Goal: Check status

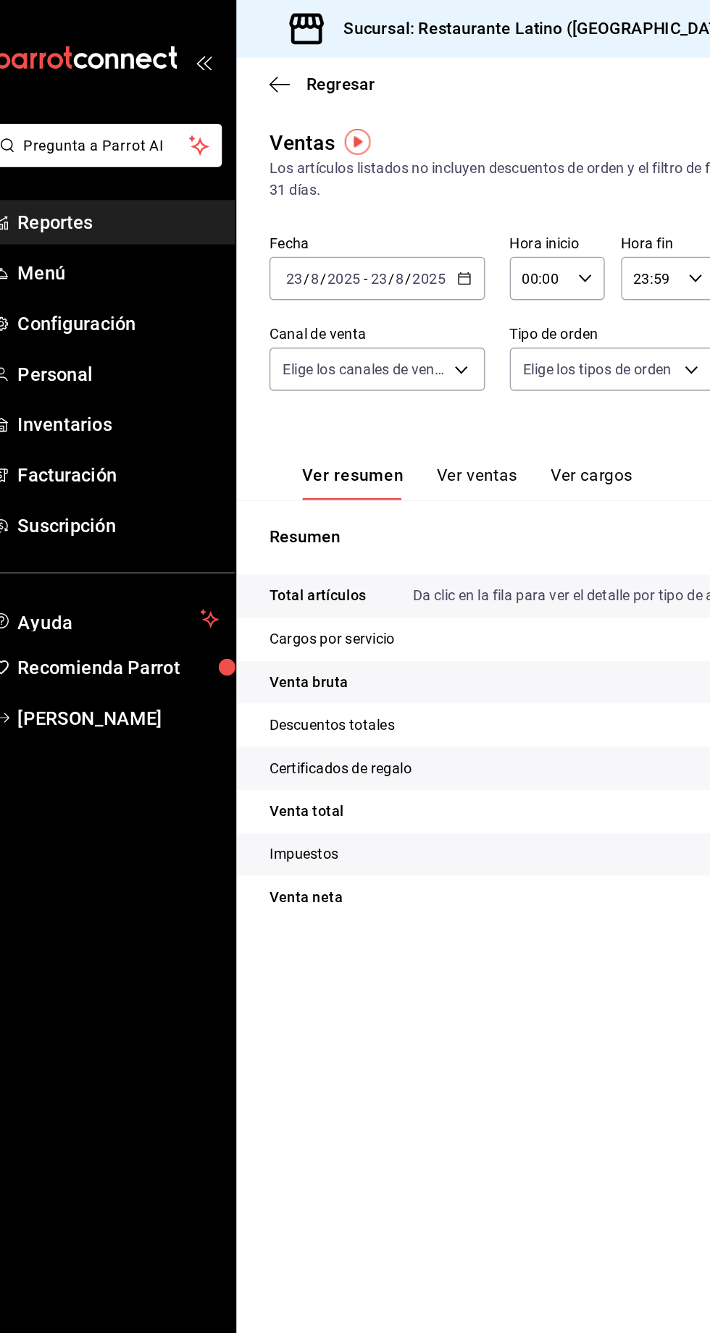
click at [85, 164] on span "Reportes" at bounding box center [105, 156] width 141 height 20
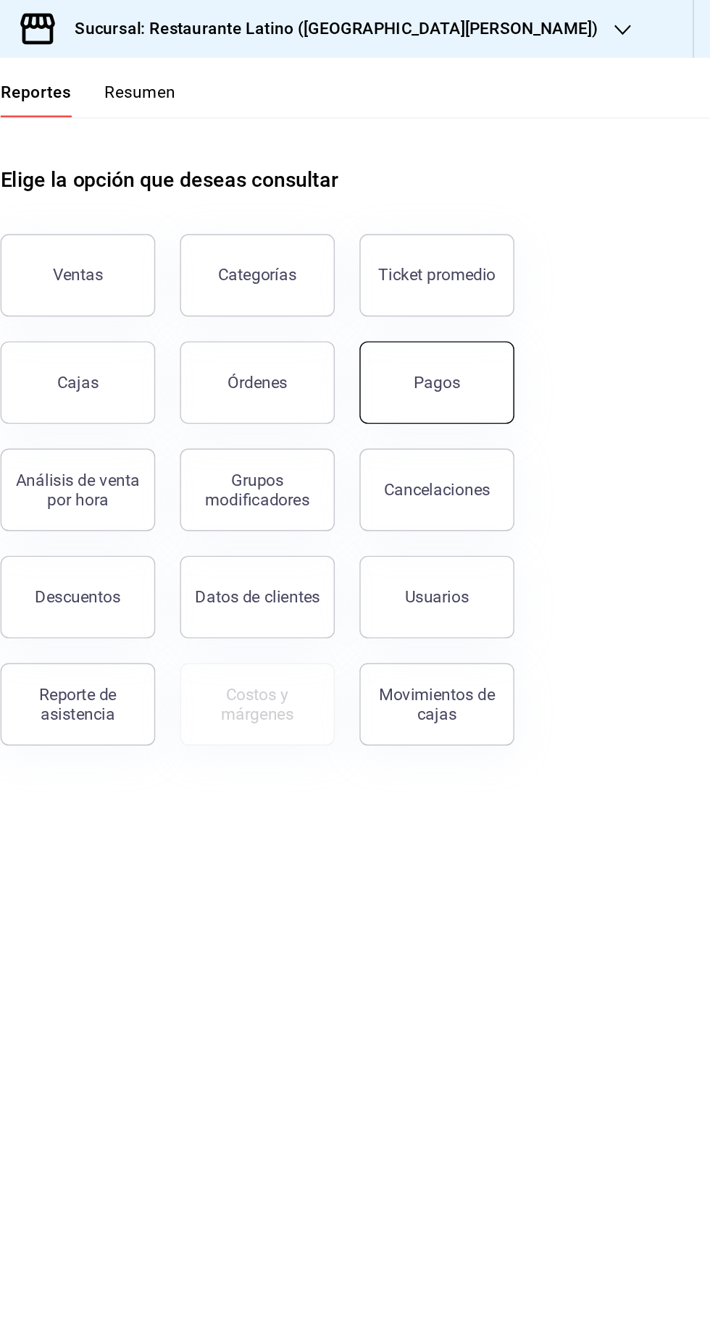
click at [493, 282] on button "Pagos" at bounding box center [517, 269] width 109 height 58
